Goal: Check status

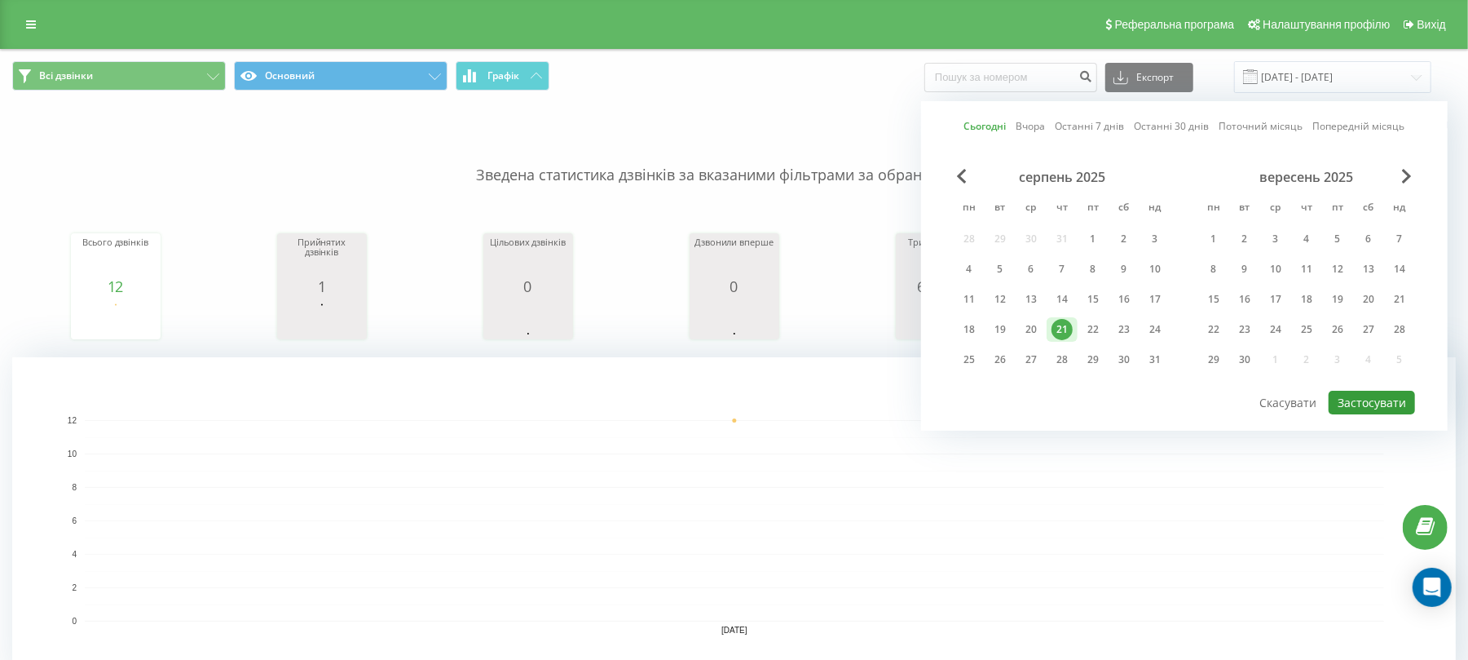
click at [1376, 399] on button "Застосувати" at bounding box center [1372, 402] width 86 height 24
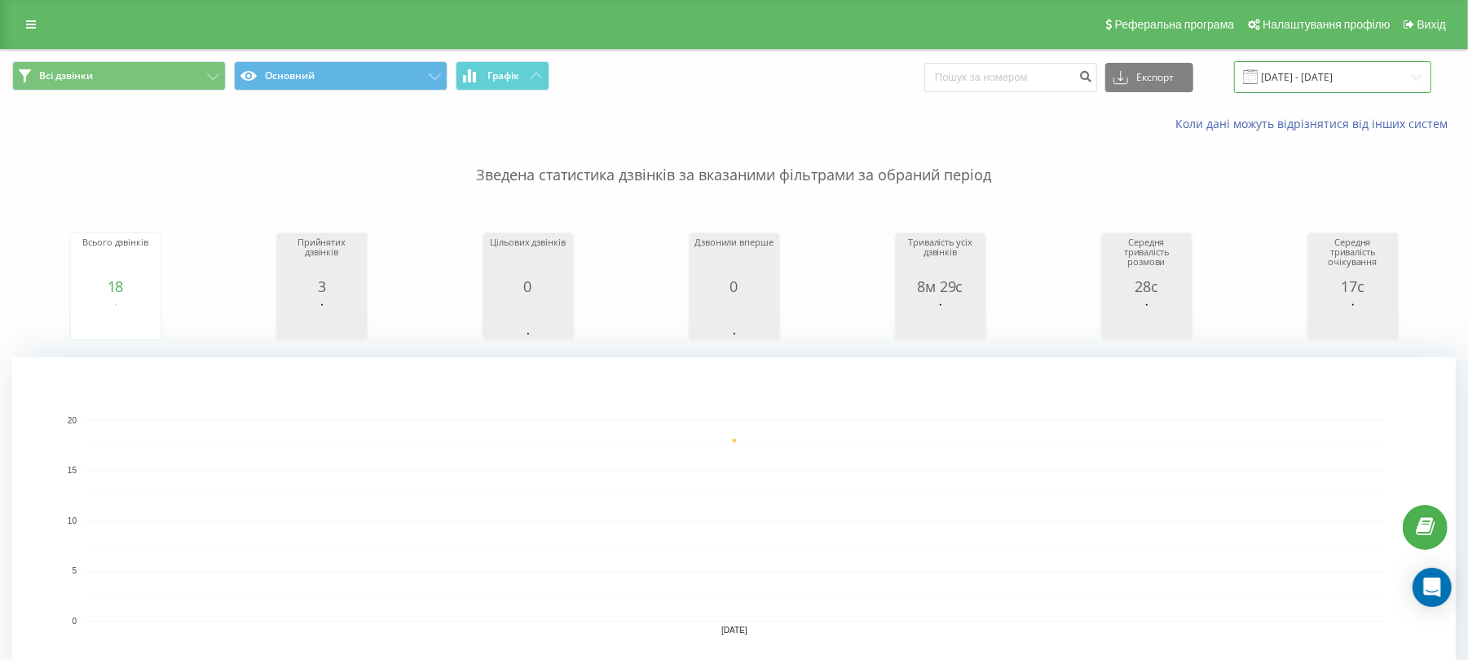
click at [1319, 76] on input "[DATE] - [DATE]" at bounding box center [1332, 77] width 197 height 32
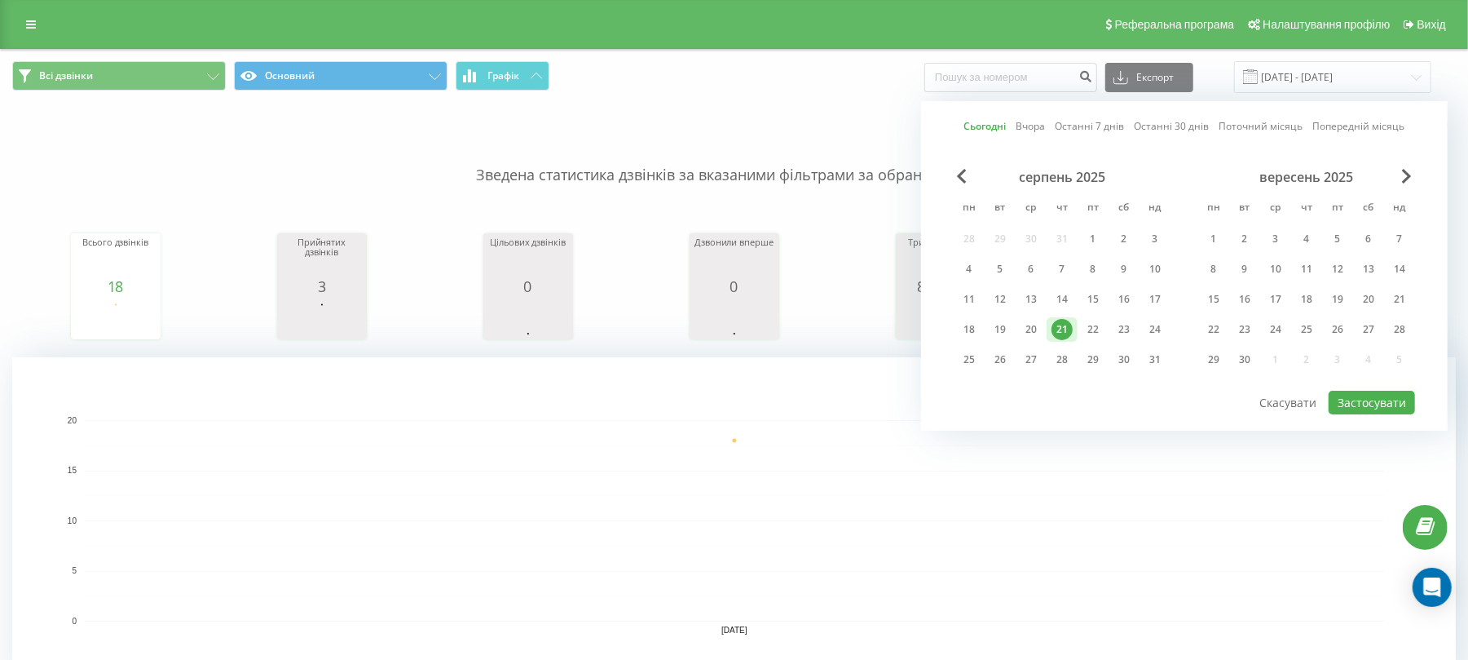
click at [1344, 415] on div "Сьогодні Вчора Останні 7 днів Останні 30 днів Поточний місяць Попередній місяць…" at bounding box center [1184, 265] width 527 height 329
click at [1340, 415] on div "Сьогодні Вчора Останні 7 днів Останні 30 днів Поточний місяць Попередній місяць…" at bounding box center [1184, 265] width 527 height 329
click at [1348, 408] on button "Застосувати" at bounding box center [1372, 402] width 86 height 24
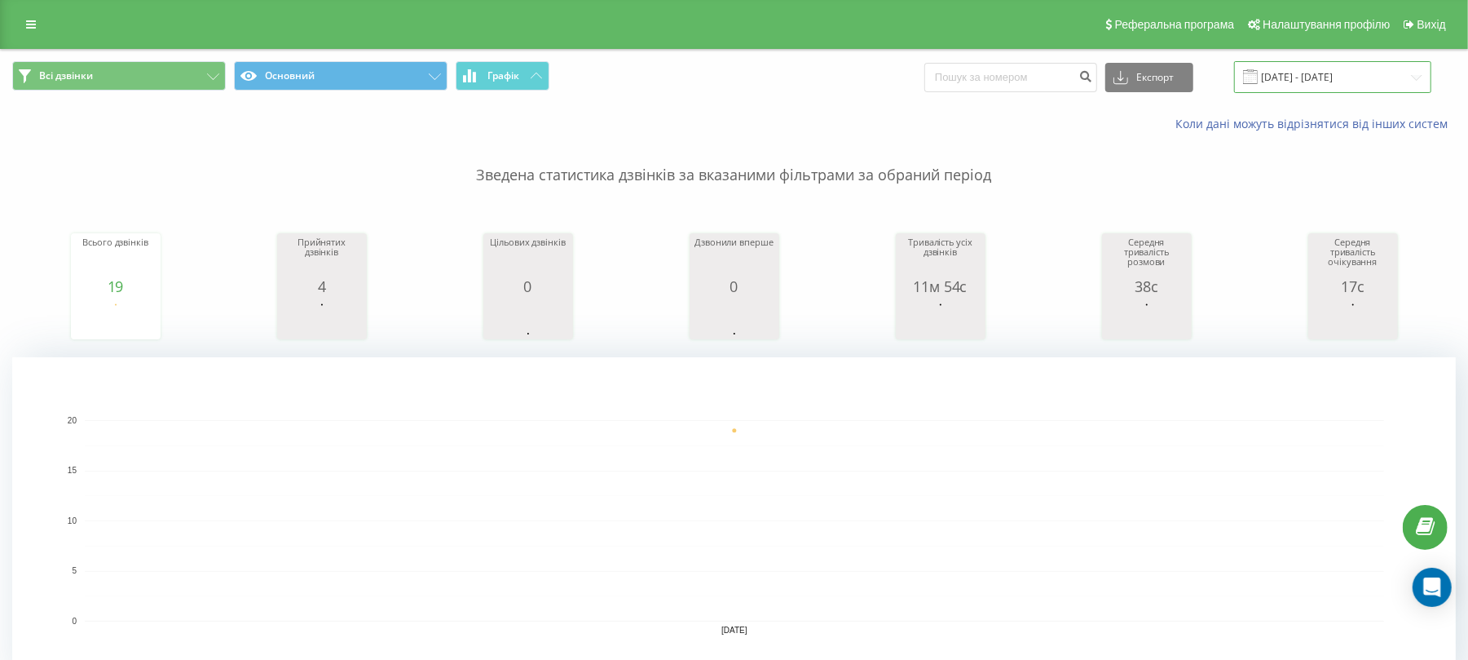
click at [1337, 75] on input "[DATE] - [DATE]" at bounding box center [1332, 77] width 197 height 32
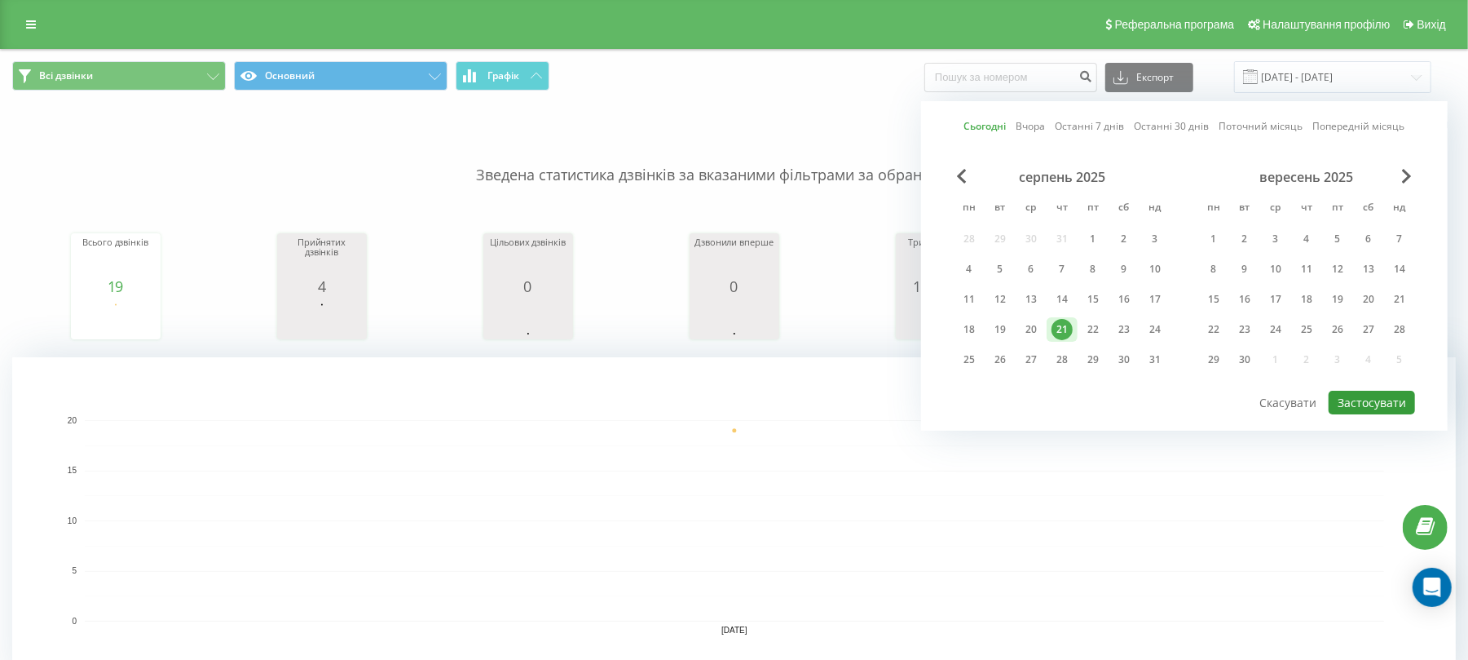
click at [1377, 401] on button "Застосувати" at bounding box center [1372, 402] width 86 height 24
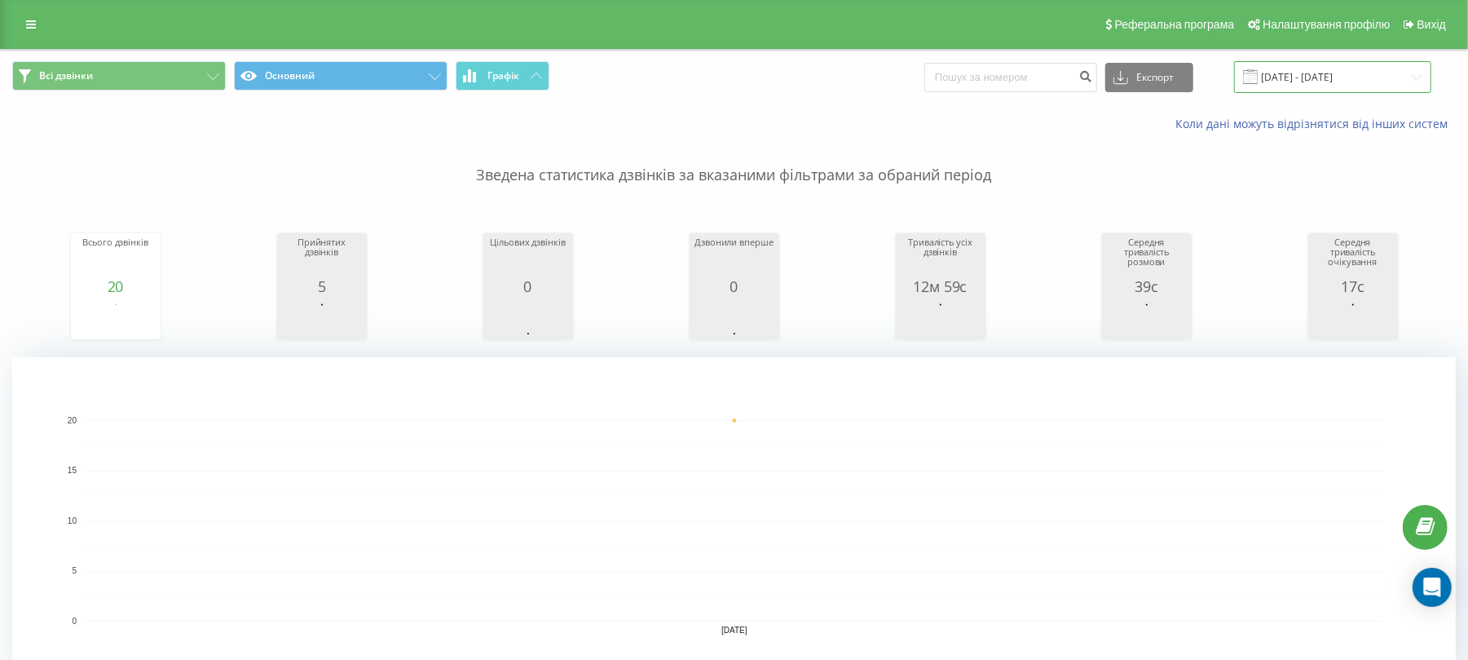
click at [1338, 77] on input "[DATE] - [DATE]" at bounding box center [1332, 77] width 197 height 32
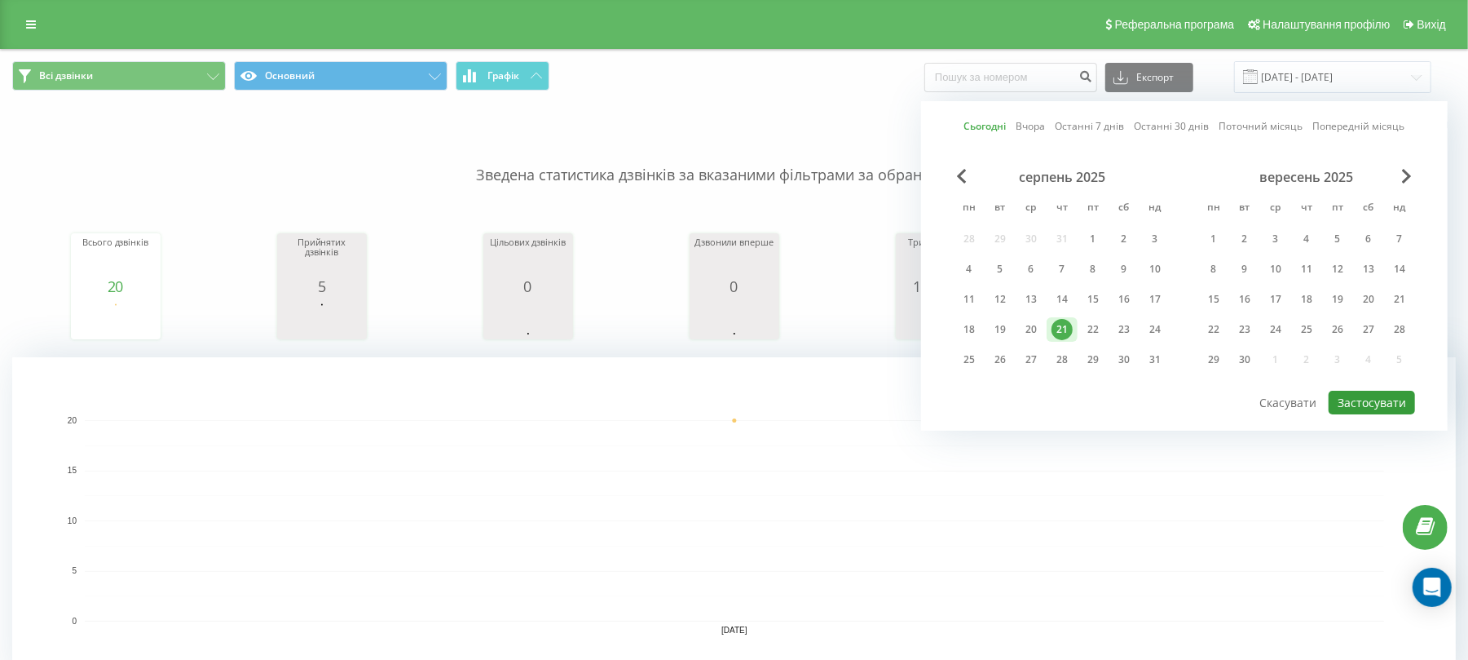
click at [1379, 408] on button "Застосувати" at bounding box center [1372, 402] width 86 height 24
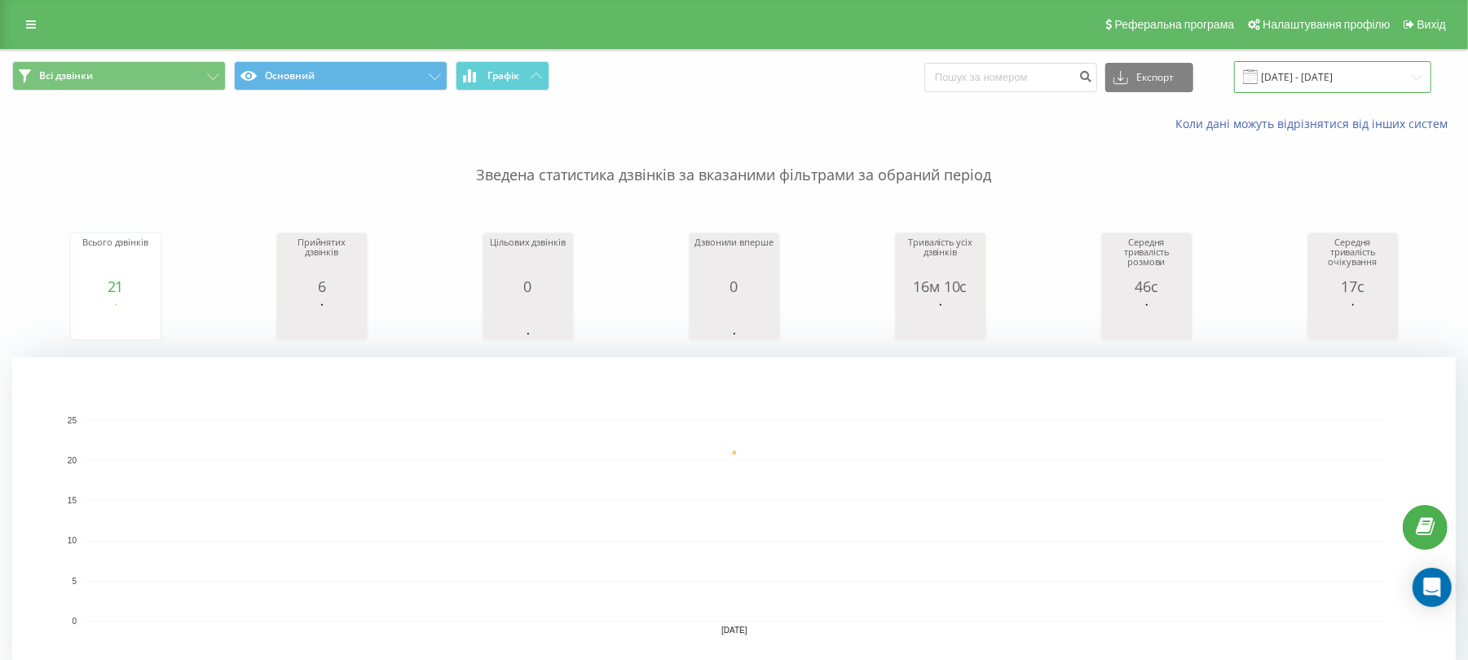
click at [1328, 85] on input "[DATE] - [DATE]" at bounding box center [1332, 77] width 197 height 32
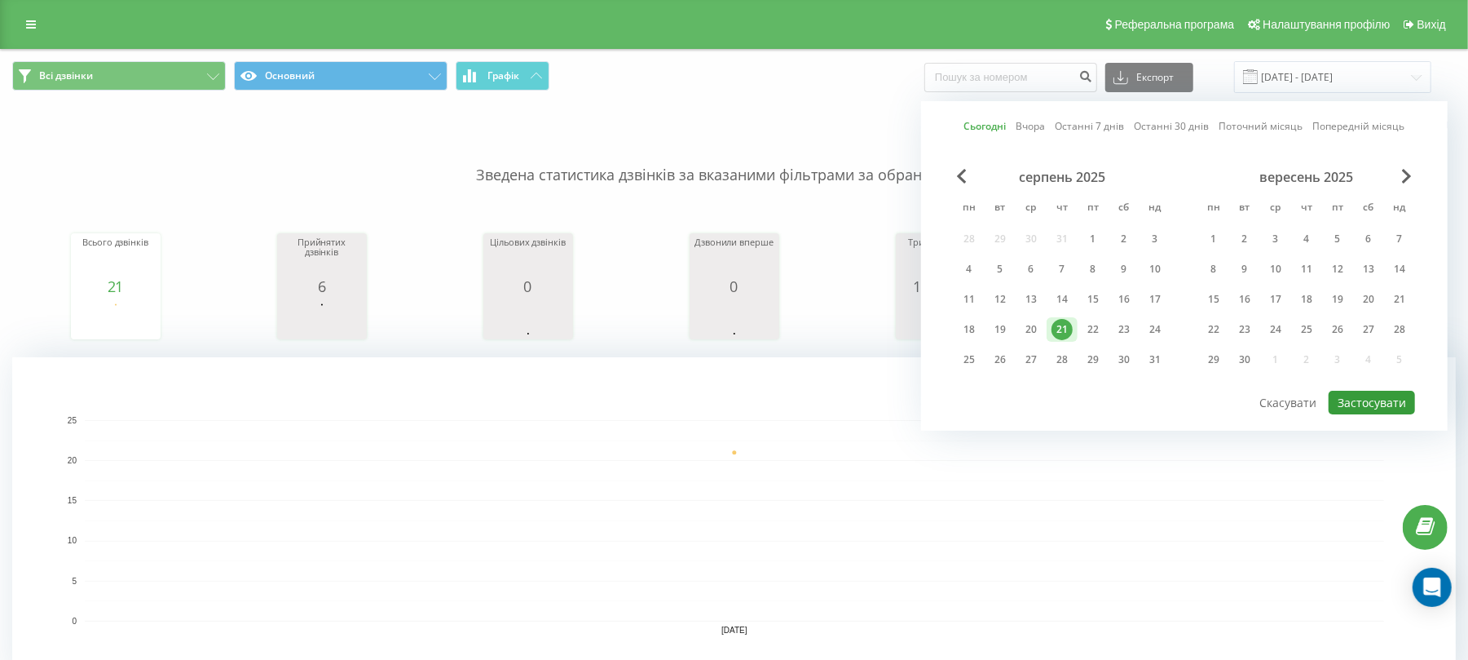
click at [1389, 404] on button "Застосувати" at bounding box center [1372, 402] width 86 height 24
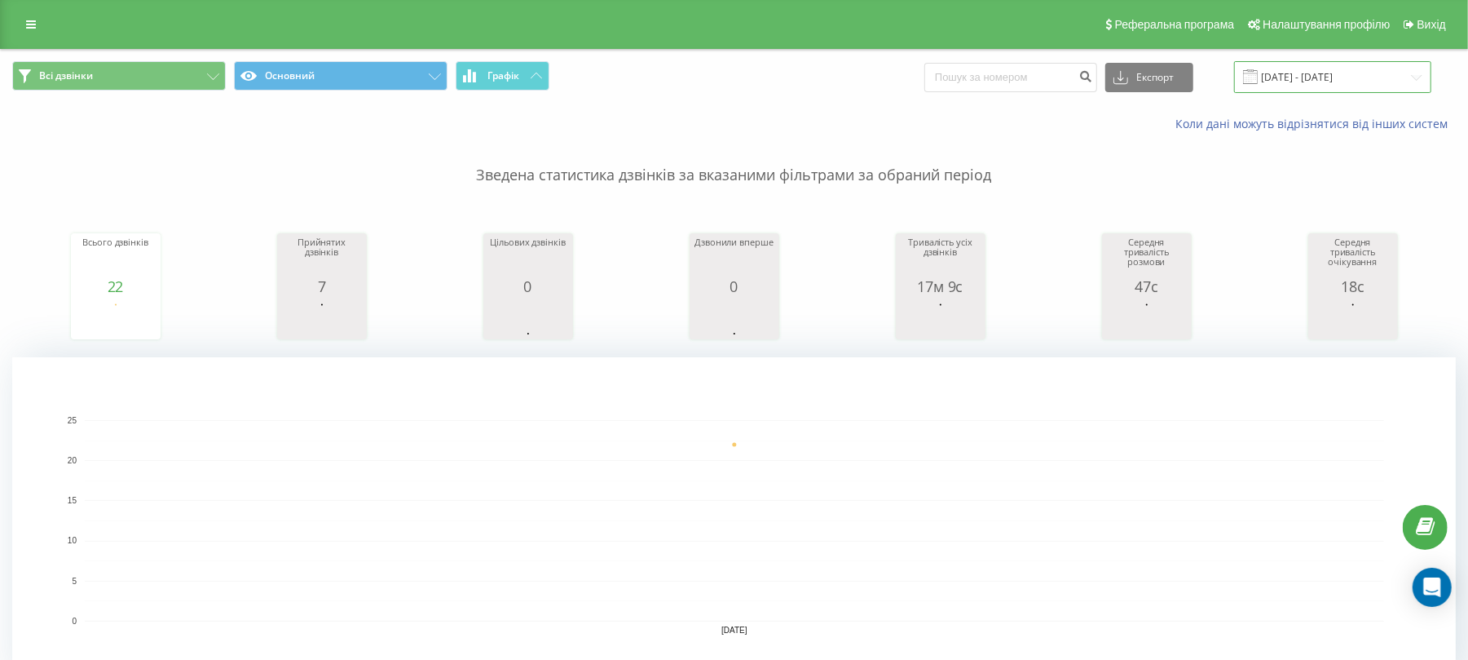
click at [1384, 82] on input "[DATE] - [DATE]" at bounding box center [1332, 77] width 197 height 32
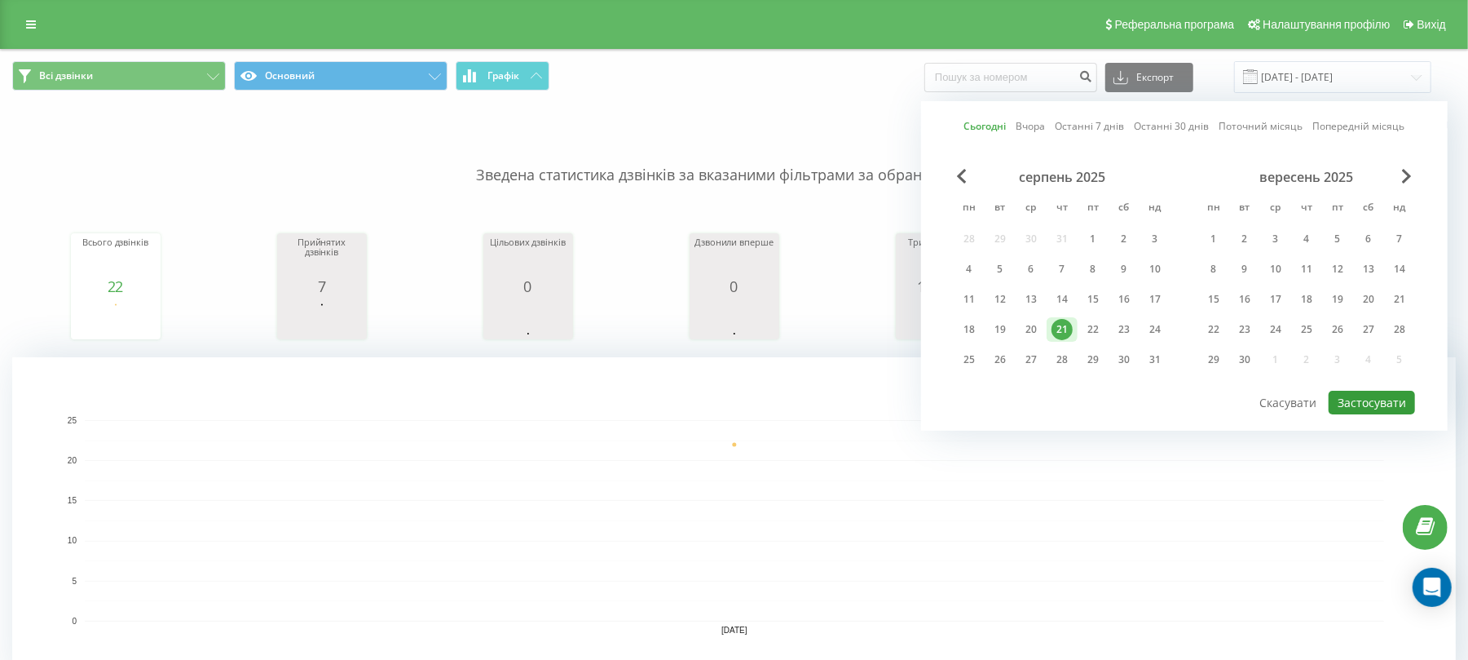
click at [1383, 398] on button "Застосувати" at bounding box center [1372, 402] width 86 height 24
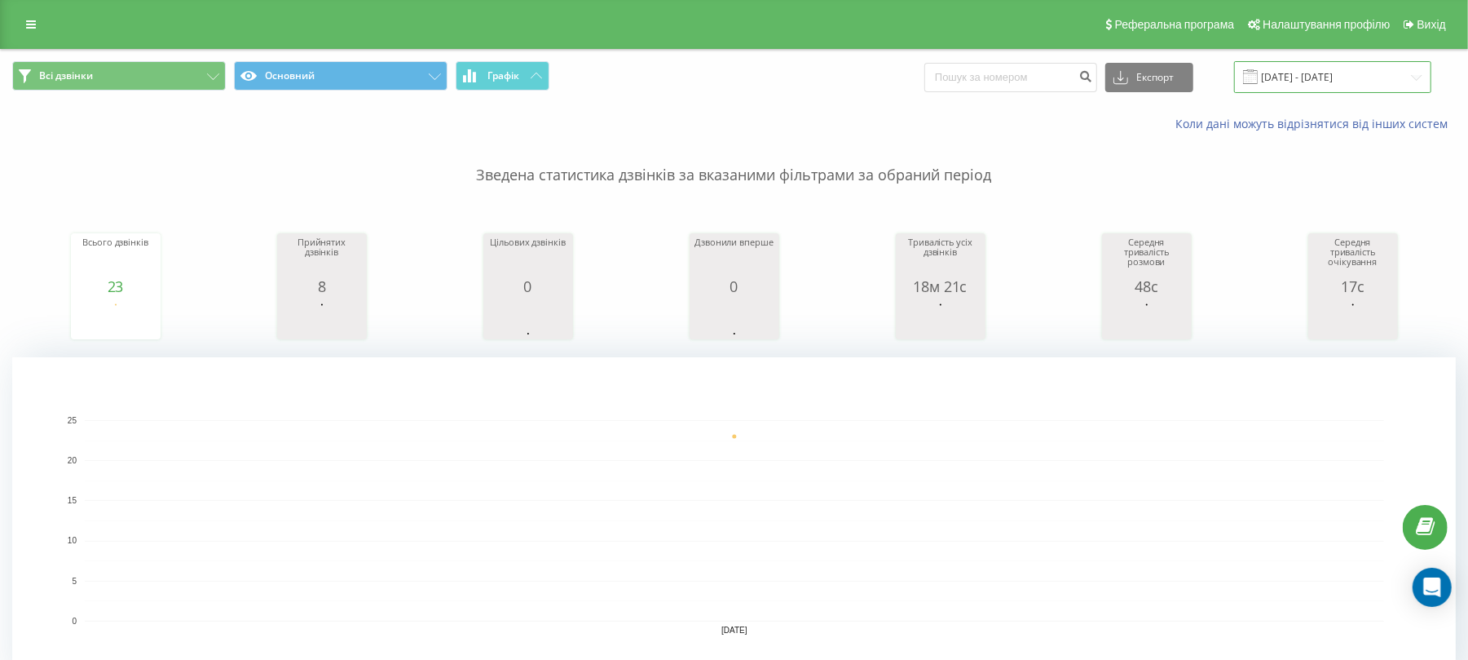
click at [1314, 73] on input "[DATE] - [DATE]" at bounding box center [1332, 77] width 197 height 32
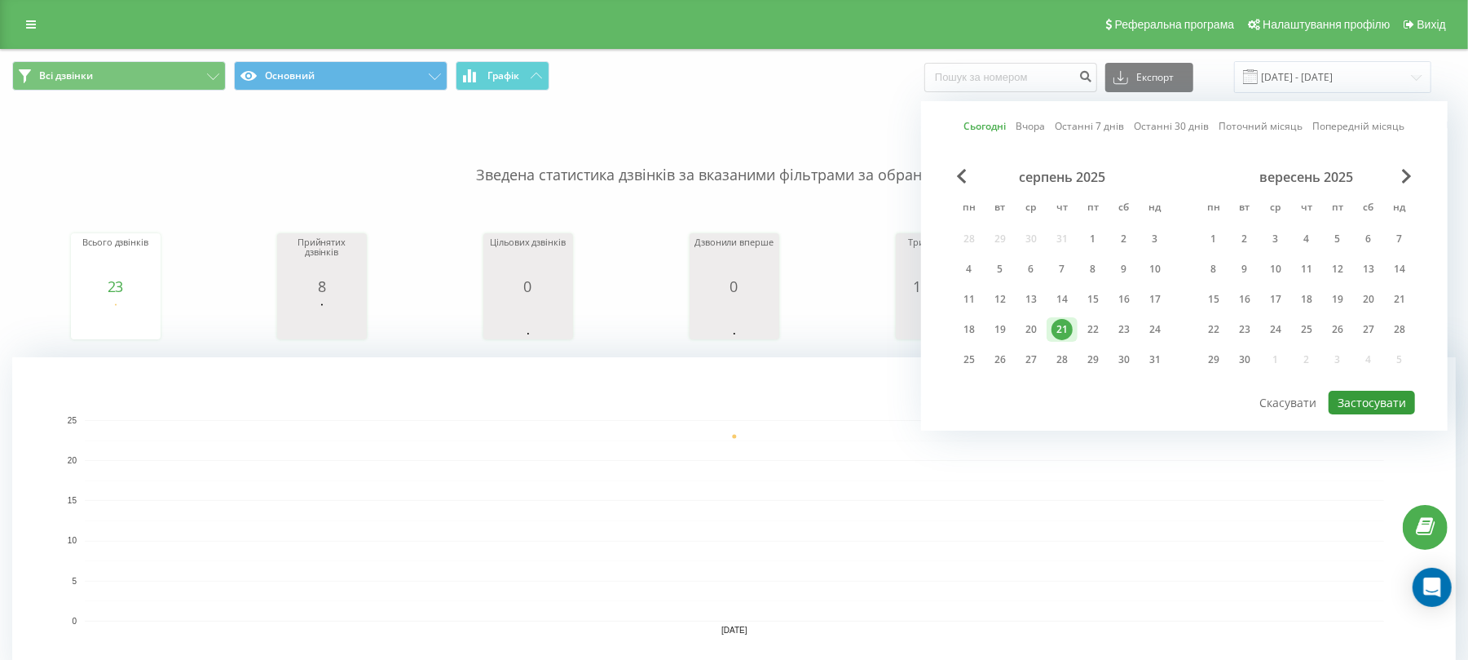
click at [1342, 403] on button "Застосувати" at bounding box center [1372, 402] width 86 height 24
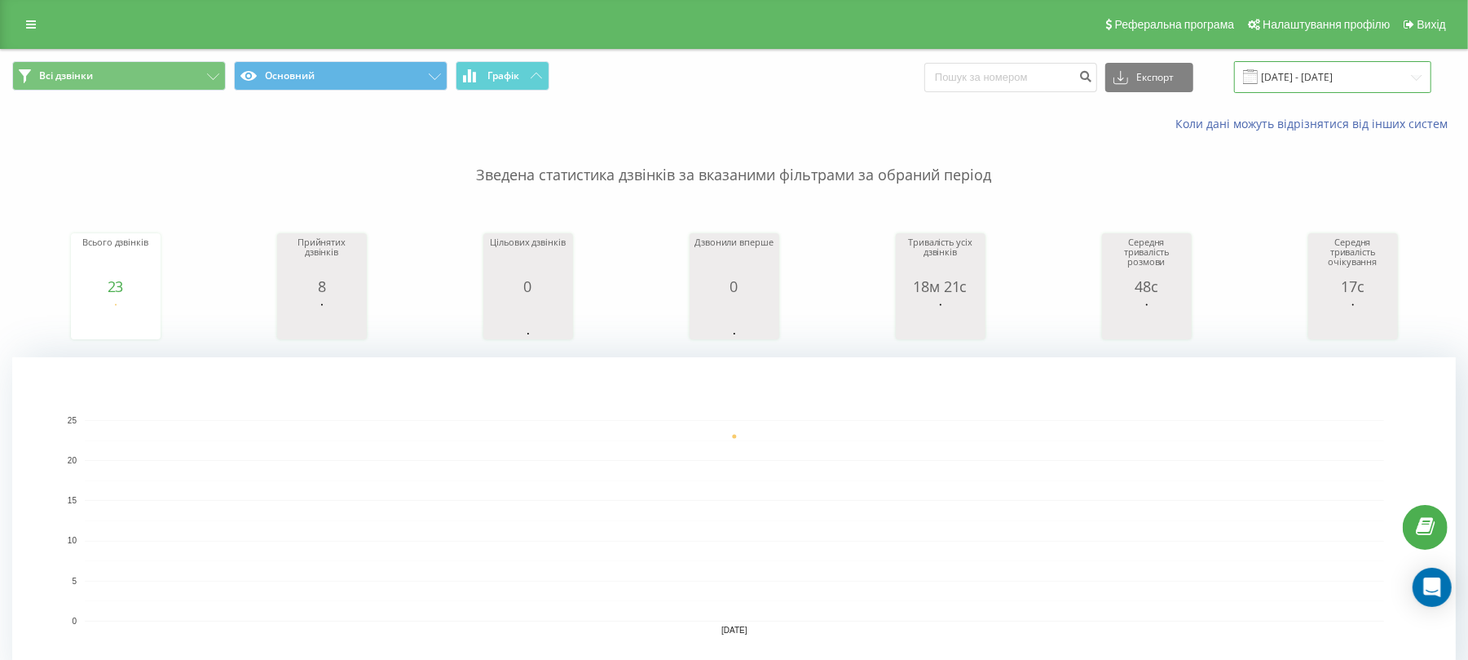
click at [1304, 79] on input "[DATE] - [DATE]" at bounding box center [1332, 77] width 197 height 32
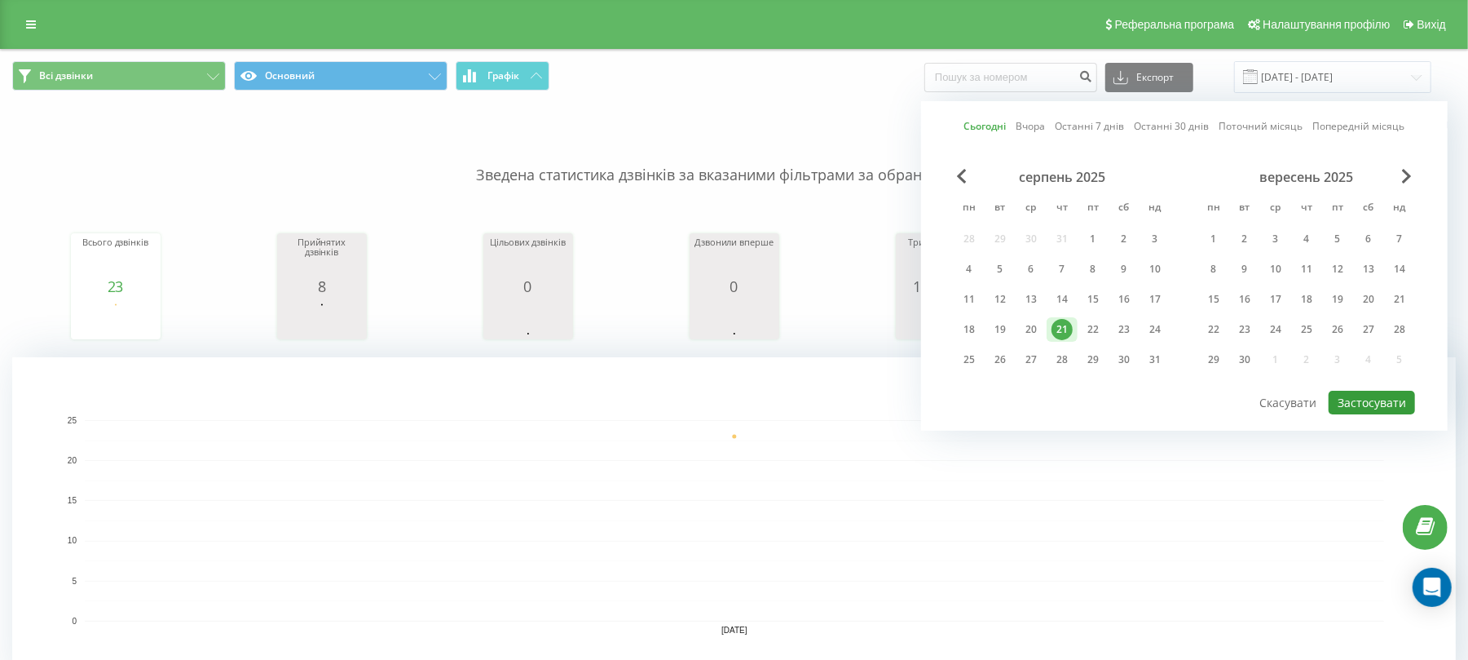
click at [1361, 395] on button "Застосувати" at bounding box center [1372, 402] width 86 height 24
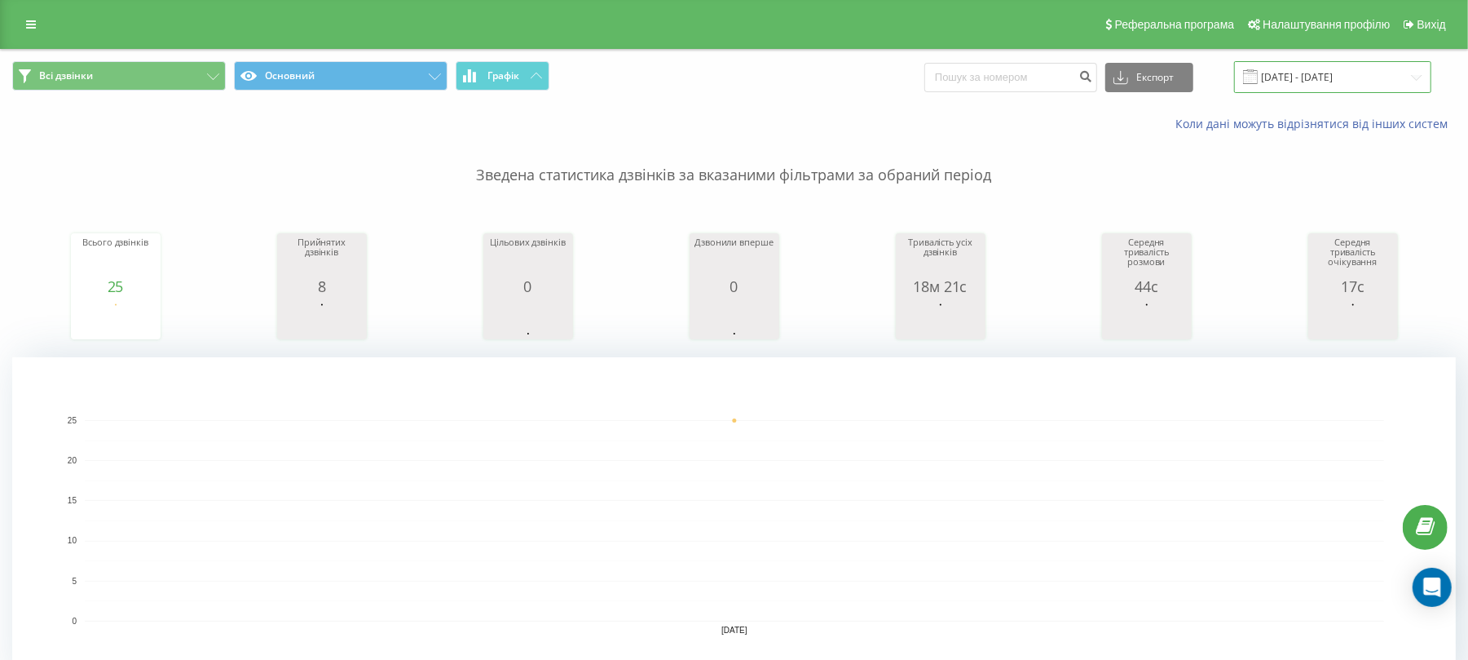
click at [1309, 73] on input "[DATE] - [DATE]" at bounding box center [1332, 77] width 197 height 32
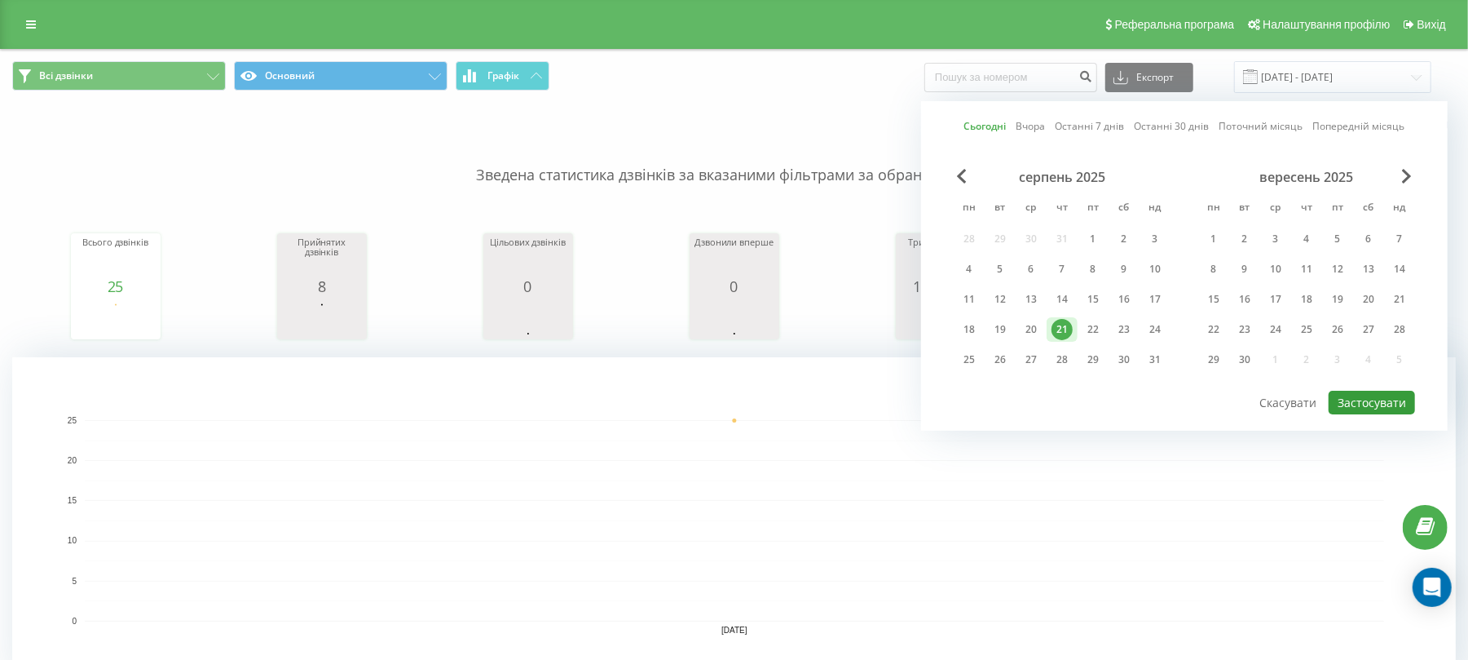
drag, startPoint x: 1405, startPoint y: 406, endPoint x: 964, endPoint y: 311, distance: 452.0
click at [1400, 406] on button "Застосувати" at bounding box center [1372, 402] width 86 height 24
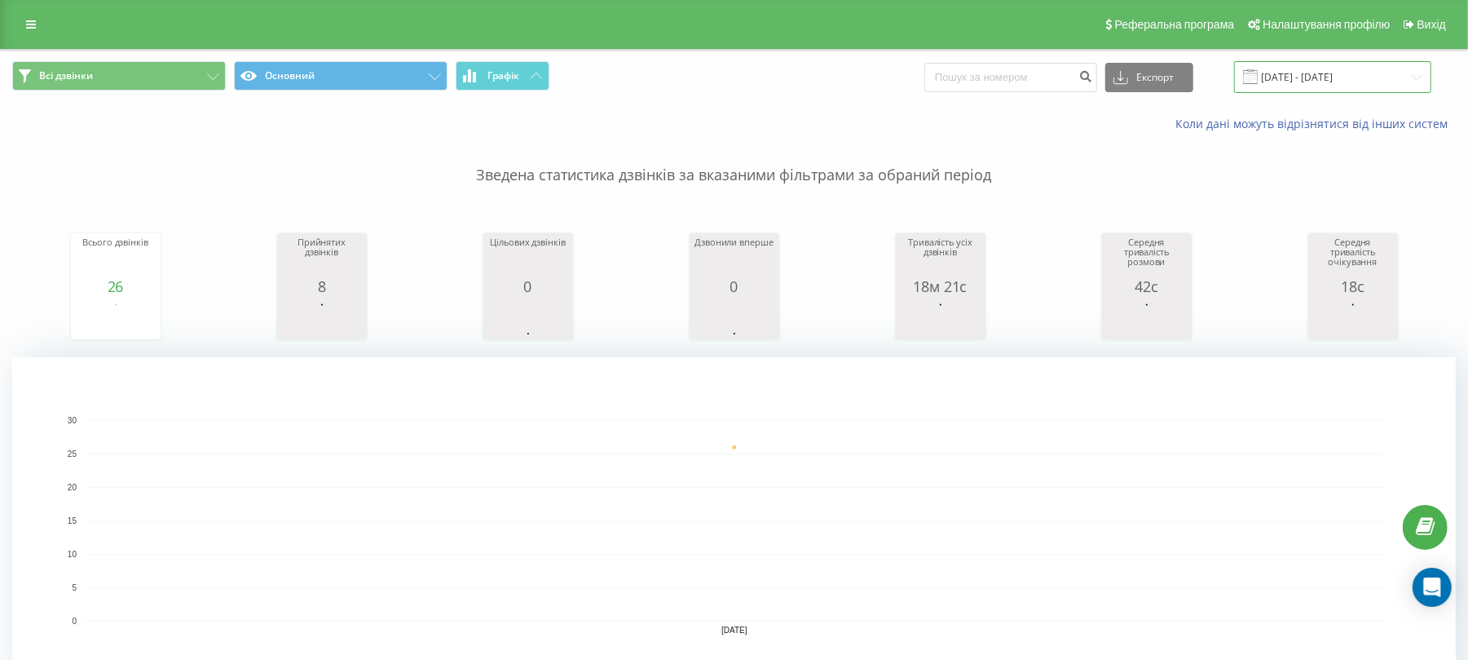
click at [1299, 90] on input "[DATE] - [DATE]" at bounding box center [1332, 77] width 197 height 32
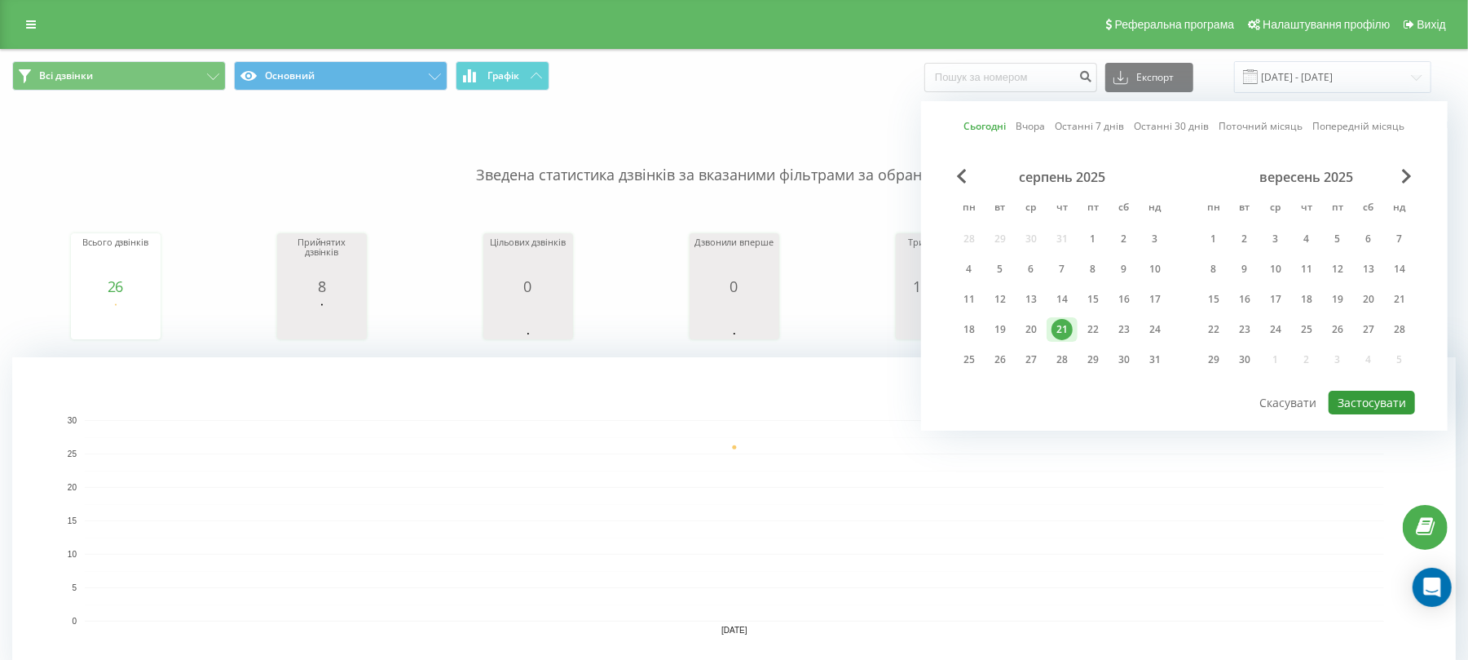
click at [1400, 409] on button "Застосувати" at bounding box center [1372, 402] width 86 height 24
